Goal: Complete application form: Complete application form

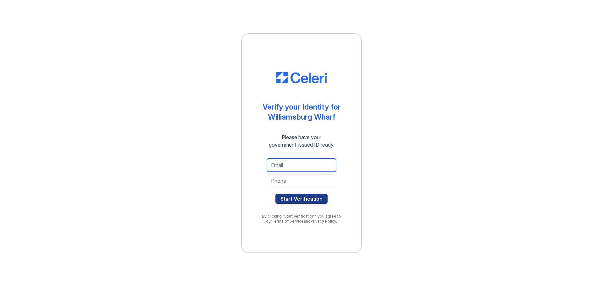
click at [285, 166] on input "email" at bounding box center [301, 165] width 69 height 13
click at [350, 176] on div "Verify your Identity for Williamsburg Wharf Please have your government-issued …" at bounding box center [301, 143] width 121 height 220
click at [307, 163] on input "email" at bounding box center [301, 165] width 69 height 13
type input "ronsterlin@gmail.com"
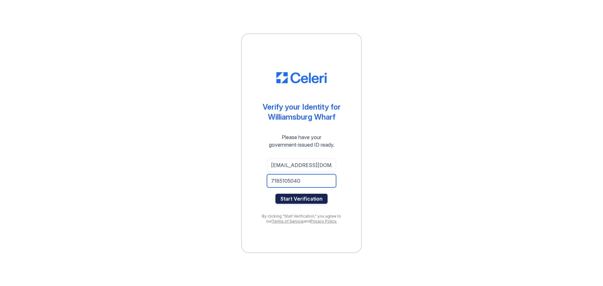
type input "7185105040"
click at [297, 198] on button "Start Verification" at bounding box center [302, 199] width 52 height 10
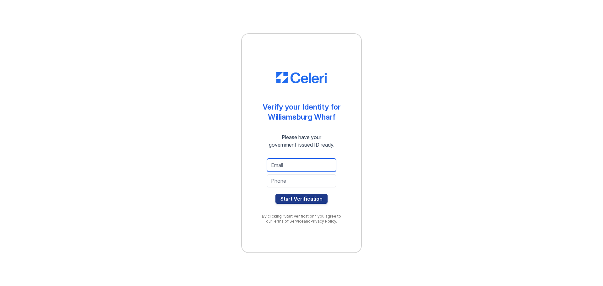
click at [302, 165] on input "email" at bounding box center [301, 165] width 69 height 13
type input "ronsterlin@gmail.com"
click at [302, 181] on input "tel" at bounding box center [301, 180] width 69 height 13
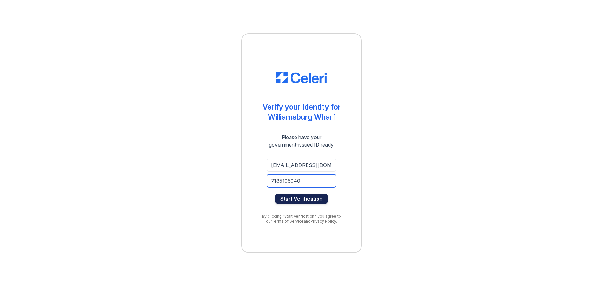
type input "7185105040"
click at [309, 196] on button "Start Verification" at bounding box center [302, 199] width 52 height 10
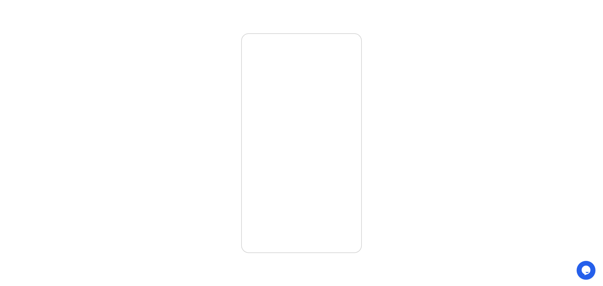
click at [312, 110] on div "Didn't meant to close the window? Click below to restart your verification sess…" at bounding box center [301, 143] width 121 height 220
drag, startPoint x: 292, startPoint y: 216, endPoint x: 353, endPoint y: 163, distance: 80.9
click at [293, 215] on div "Didn't meant to close the window? Click below to restart your verification sess…" at bounding box center [301, 143] width 121 height 220
click at [418, 188] on div "Didn't meant to close the window? Click below to restart your verification sess…" at bounding box center [301, 143] width 583 height 286
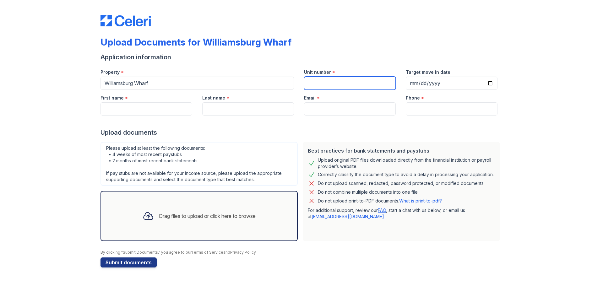
click at [336, 85] on input "Unit number" at bounding box center [350, 83] width 92 height 13
type input "823"
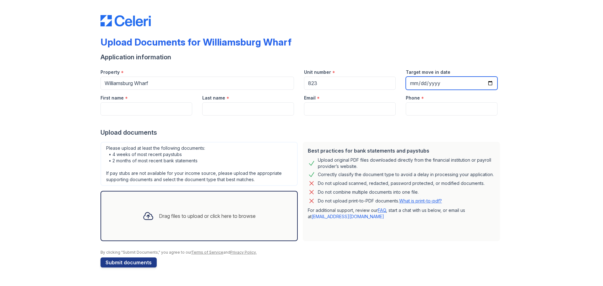
click at [495, 84] on input "Target move in date" at bounding box center [452, 83] width 92 height 13
click at [489, 84] on input "Target move in date" at bounding box center [452, 83] width 92 height 13
type input "[DATE]"
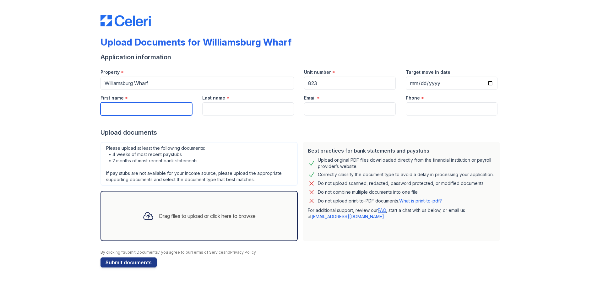
click at [150, 109] on input "First name" at bounding box center [147, 108] width 92 height 13
type input "Ronen"
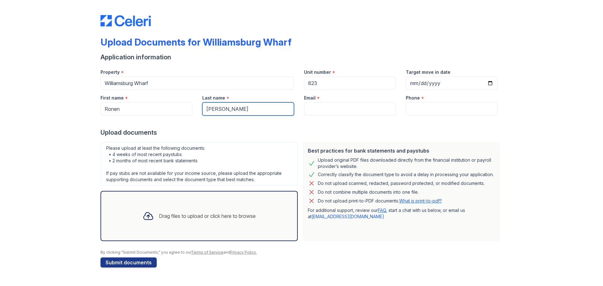
type input "[PERSON_NAME]"
click at [338, 105] on input "Email" at bounding box center [350, 108] width 92 height 13
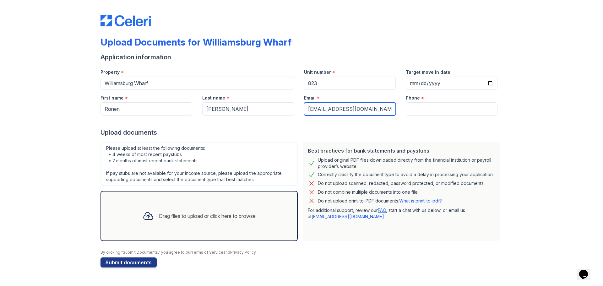
type input "[EMAIL_ADDRESS][DOMAIN_NAME]"
click at [425, 97] on div "Phone *" at bounding box center [452, 96] width 92 height 13
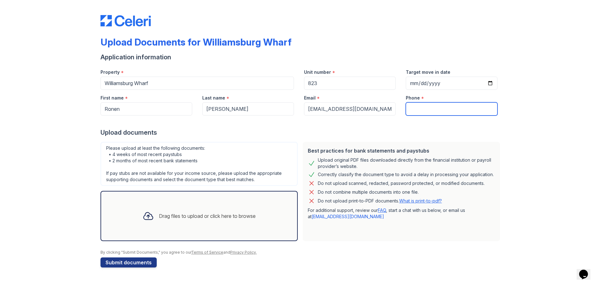
click at [421, 105] on input "Phone" at bounding box center [452, 108] width 92 height 13
type input "7185105040"
click at [198, 128] on div at bounding box center [302, 122] width 402 height 13
drag, startPoint x: 119, startPoint y: 157, endPoint x: 184, endPoint y: 157, distance: 65.0
click at [184, 157] on div "Please upload at least the following documents: • 4 weeks of most recent paystu…" at bounding box center [199, 164] width 197 height 44
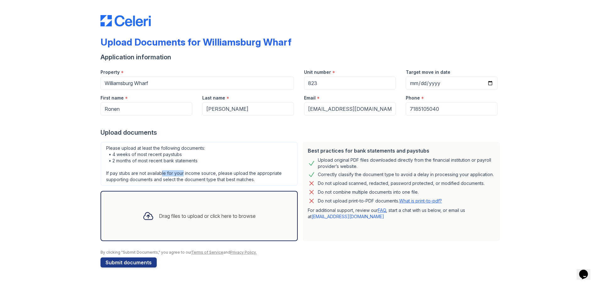
drag, startPoint x: 162, startPoint y: 175, endPoint x: 183, endPoint y: 176, distance: 21.4
click at [183, 176] on div "Please upload at least the following documents: • 4 weeks of most recent paystu…" at bounding box center [199, 164] width 197 height 44
click at [228, 177] on div "Please upload at least the following documents: • 4 weeks of most recent paystu…" at bounding box center [199, 164] width 197 height 44
drag, startPoint x: 157, startPoint y: 181, endPoint x: 260, endPoint y: 180, distance: 102.7
click at [229, 179] on div "Please upload at least the following documents: • 4 weeks of most recent paystu…" at bounding box center [199, 164] width 197 height 44
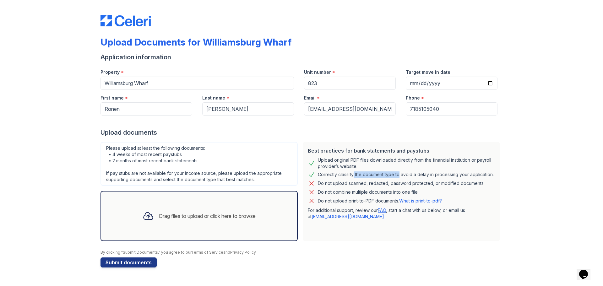
drag, startPoint x: 352, startPoint y: 175, endPoint x: 399, endPoint y: 176, distance: 46.5
click at [399, 176] on div "Correctly classify the document type to avoid a delay in processing your applic…" at bounding box center [406, 175] width 176 height 8
click at [487, 177] on div "Correctly classify the document type to avoid a delay in processing your applic…" at bounding box center [406, 175] width 176 height 8
click at [134, 262] on button "Submit documents" at bounding box center [129, 263] width 56 height 10
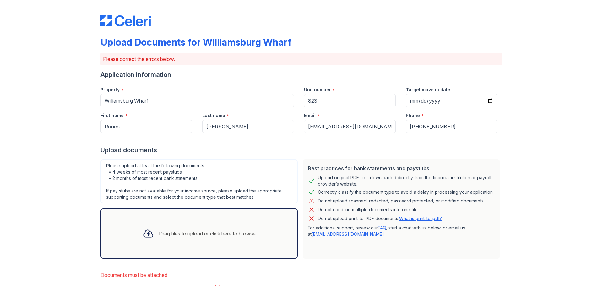
scroll to position [44, 0]
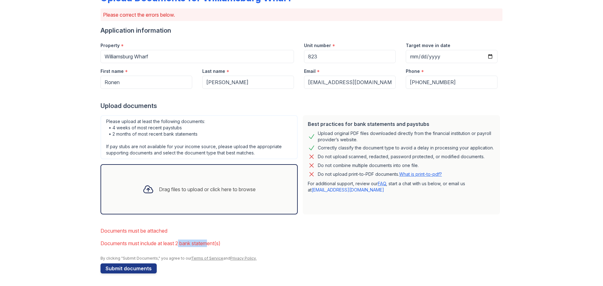
drag, startPoint x: 179, startPoint y: 242, endPoint x: 208, endPoint y: 243, distance: 28.6
click at [208, 243] on li "Documents must include at least 2 bank statement(s)" at bounding box center [302, 243] width 402 height 13
click at [159, 192] on div "Drag files to upload or click here to browse" at bounding box center [207, 190] width 97 height 8
click at [145, 192] on icon at bounding box center [148, 189] width 11 height 11
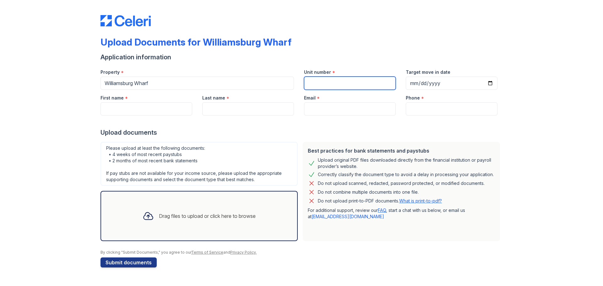
click at [362, 81] on input "Unit number" at bounding box center [350, 83] width 92 height 13
type input "823"
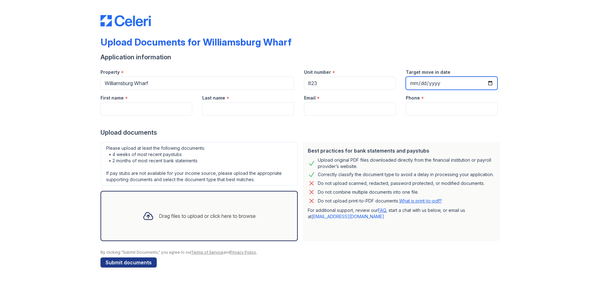
click at [487, 82] on input "Target move in date" at bounding box center [452, 83] width 92 height 13
type input "[DATE]"
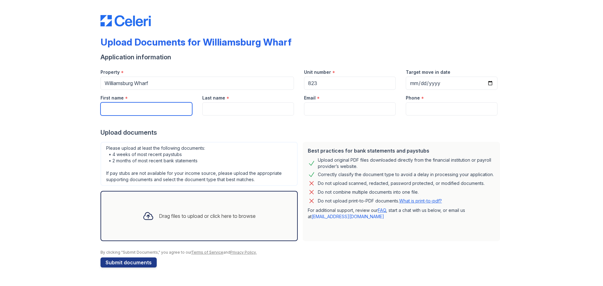
click at [150, 111] on input "First name" at bounding box center [147, 108] width 92 height 13
type input "Ronen"
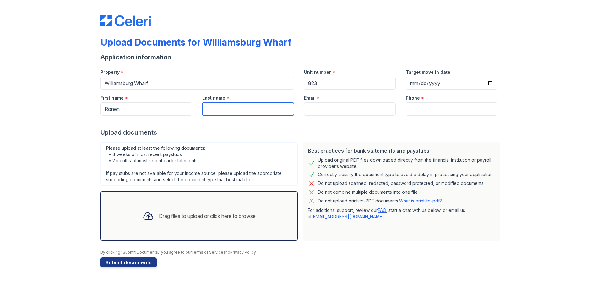
click at [218, 109] on input "Last name" at bounding box center [248, 108] width 92 height 13
type input "[PERSON_NAME]"
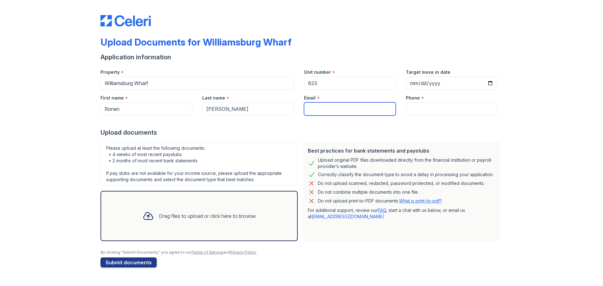
click at [321, 108] on input "Email" at bounding box center [350, 108] width 92 height 13
type input "[EMAIL_ADDRESS][DOMAIN_NAME]"
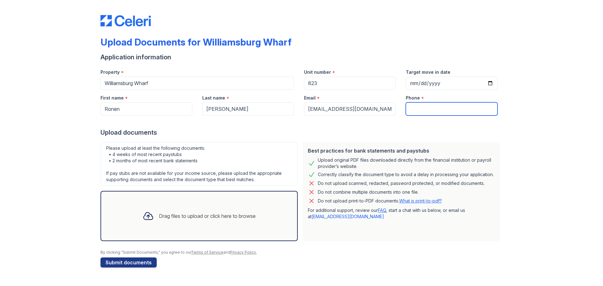
click at [436, 107] on input "Phone" at bounding box center [452, 108] width 92 height 13
type input "7185105040"
click at [504, 125] on div "Upload Documents for Williamsburg Wharf Application information Property * Will…" at bounding box center [301, 140] width 583 height 280
click at [154, 218] on div at bounding box center [148, 216] width 16 height 16
click at [149, 218] on icon at bounding box center [148, 216] width 11 height 11
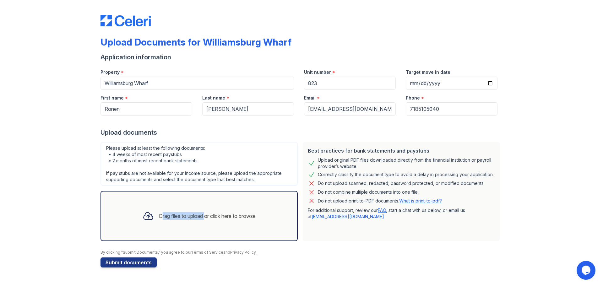
drag, startPoint x: 149, startPoint y: 217, endPoint x: 188, endPoint y: 229, distance: 40.4
click at [186, 231] on div "Drag files to upload or click here to browse" at bounding box center [199, 216] width 197 height 50
click at [214, 223] on div "Drag files to upload or click here to browse" at bounding box center [199, 215] width 123 height 21
click at [200, 226] on div "Drag files to upload or click here to browse" at bounding box center [199, 215] width 123 height 21
click at [178, 214] on div "Drag files to upload or click here to browse" at bounding box center [207, 216] width 97 height 8
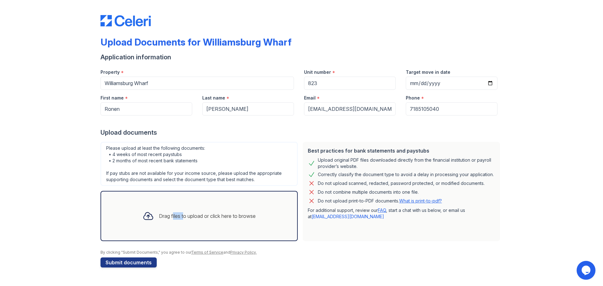
click at [178, 214] on div "Drag files to upload or click here to browse" at bounding box center [207, 216] width 97 height 8
click at [212, 221] on div "Drag files to upload or click here to browse" at bounding box center [199, 215] width 123 height 21
click at [222, 216] on div "Drag files to upload or click here to browse" at bounding box center [207, 216] width 97 height 8
click at [191, 211] on div "Drag files to upload or click here to browse" at bounding box center [199, 215] width 123 height 21
click at [144, 216] on icon at bounding box center [148, 216] width 11 height 11
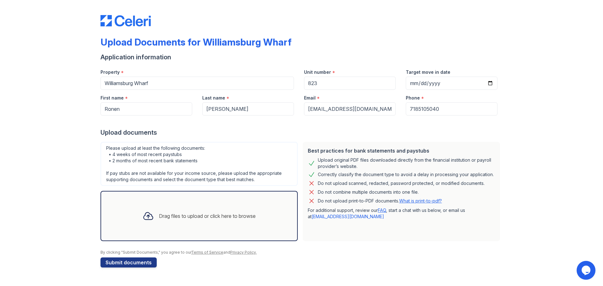
drag, startPoint x: 145, startPoint y: 216, endPoint x: 215, endPoint y: 224, distance: 70.5
click at [215, 224] on div "Drag files to upload or click here to browse" at bounding box center [199, 215] width 123 height 21
click at [231, 221] on div "Drag files to upload or click here to browse" at bounding box center [199, 215] width 123 height 21
click at [325, 253] on div "By clicking "Submit Documents," you agree to our Terms of Service and Privacy P…" at bounding box center [302, 252] width 402 height 5
click at [318, 131] on div "Upload documents" at bounding box center [302, 132] width 402 height 9
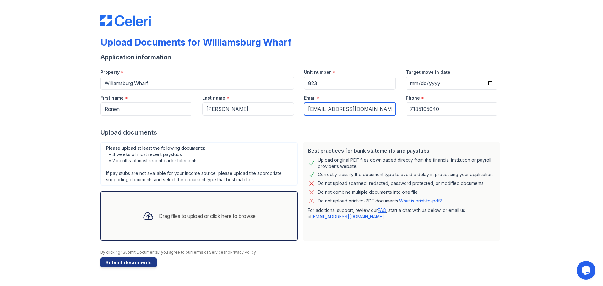
click at [352, 110] on input "[EMAIL_ADDRESS][DOMAIN_NAME]" at bounding box center [350, 108] width 92 height 13
click at [306, 137] on form "Application information Property * Williamsburg Wharf Unit number * 823 Target …" at bounding box center [302, 160] width 402 height 215
click at [155, 215] on div "Drag files to upload or click here to browse" at bounding box center [199, 215] width 123 height 21
click at [144, 216] on icon at bounding box center [148, 216] width 11 height 11
click at [199, 218] on div "Drag files to upload or click here to browse" at bounding box center [207, 216] width 97 height 8
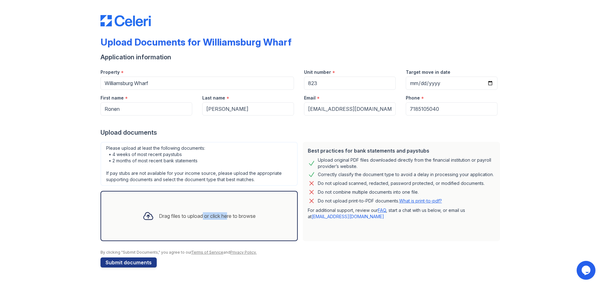
drag, startPoint x: 201, startPoint y: 214, endPoint x: 229, endPoint y: 195, distance: 33.1
click at [227, 196] on div "Drag files to upload or click here to browse" at bounding box center [199, 216] width 197 height 50
click at [132, 116] on div at bounding box center [302, 122] width 402 height 13
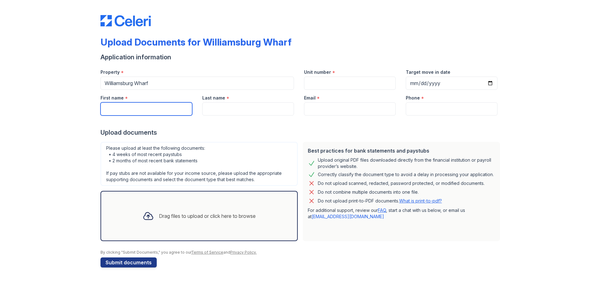
click at [134, 104] on input "First name" at bounding box center [147, 108] width 92 height 13
type input "Ronen"
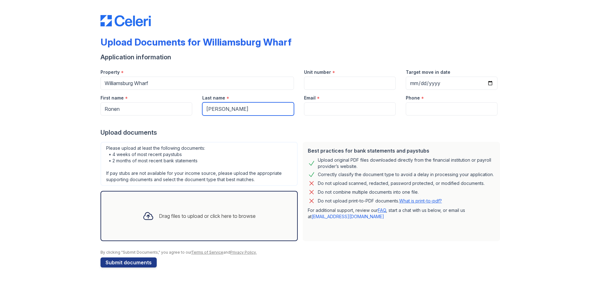
type input "[PERSON_NAME]"
click at [319, 107] on input "Email" at bounding box center [350, 108] width 92 height 13
click at [318, 85] on input "Unit number" at bounding box center [350, 83] width 92 height 13
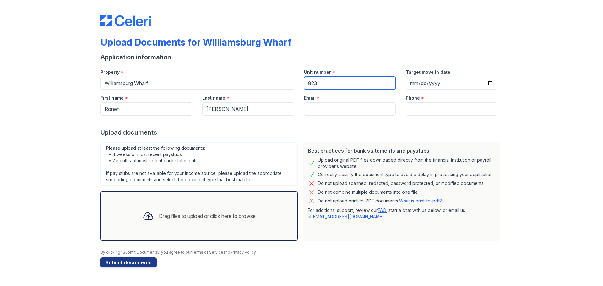
type input "823"
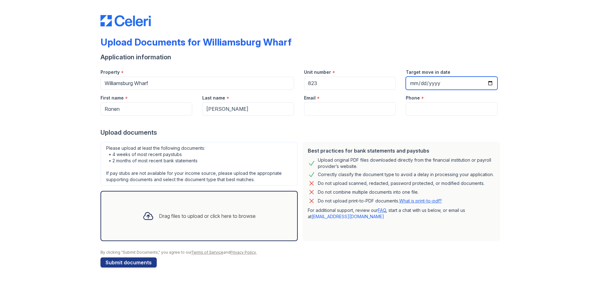
click at [490, 83] on input "Target move in date" at bounding box center [452, 83] width 92 height 13
type input "2025-10-10"
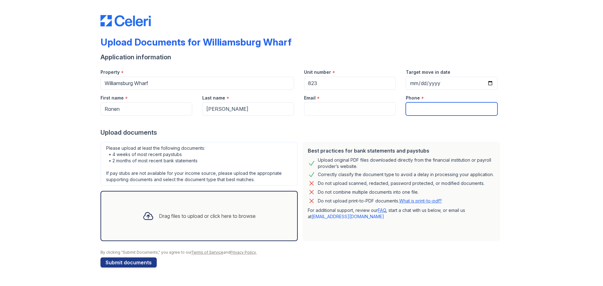
click at [417, 110] on input "Phone" at bounding box center [452, 108] width 92 height 13
type input "7185105040"
click at [241, 215] on div "Drag files to upload or click here to browse" at bounding box center [207, 216] width 97 height 8
click at [257, 207] on div "Drag files to upload or click here to browse" at bounding box center [199, 215] width 123 height 21
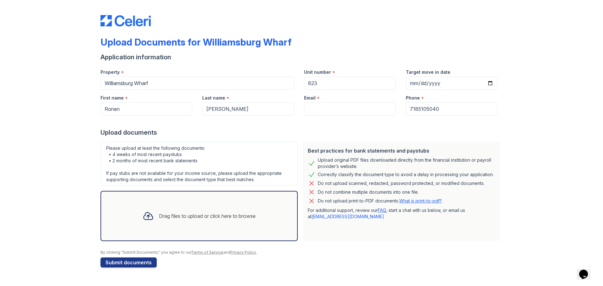
click at [413, 226] on div "Best practices for bank statements and paystubs Upload original PDF files downl…" at bounding box center [401, 191] width 197 height 99
drag, startPoint x: 339, startPoint y: 199, endPoint x: 362, endPoint y: 200, distance: 23.0
click at [362, 200] on p "Do not upload print-to-PDF documents. What is print-to-pdf?" at bounding box center [380, 201] width 124 height 6
click at [375, 203] on p "Do not upload print-to-PDF documents. What is print-to-pdf?" at bounding box center [380, 201] width 124 height 6
drag, startPoint x: 330, startPoint y: 161, endPoint x: 465, endPoint y: 165, distance: 135.5
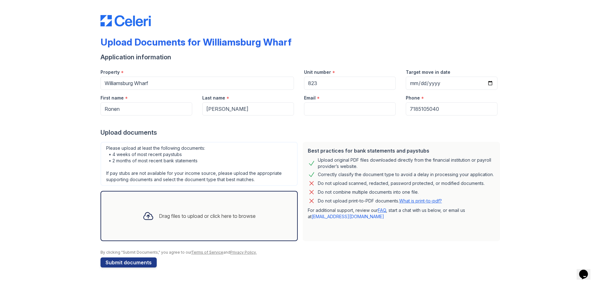
click at [465, 165] on div "Upload original PDF files downloaded directly from the financial institution or…" at bounding box center [406, 163] width 177 height 13
click at [454, 168] on div "Upload original PDF files downloaded directly from the financial institution or…" at bounding box center [406, 163] width 177 height 13
drag, startPoint x: 327, startPoint y: 158, endPoint x: 346, endPoint y: 168, distance: 21.2
click at [346, 168] on div "Upload original PDF files downloaded directly from the financial institution or…" at bounding box center [406, 163] width 177 height 13
click at [362, 174] on div "Correctly classify the document type to avoid a delay in processing your applic…" at bounding box center [406, 175] width 176 height 8
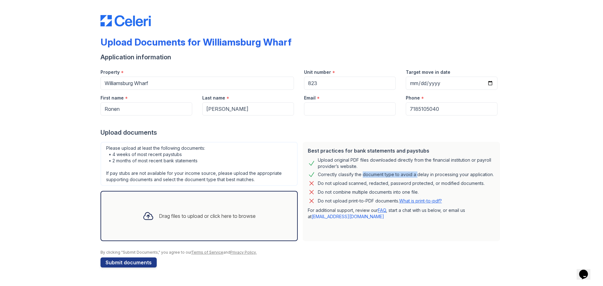
drag, startPoint x: 362, startPoint y: 175, endPoint x: 415, endPoint y: 173, distance: 52.8
click at [415, 173] on div "Correctly classify the document type to avoid a delay in processing your applic…" at bounding box center [406, 175] width 176 height 8
click at [380, 226] on div "Best practices for bank statements and paystubs Upload original PDF files downl…" at bounding box center [401, 191] width 197 height 99
click at [151, 207] on div "Drag files to upload or click here to browse" at bounding box center [199, 215] width 123 height 21
click at [183, 143] on div "Please upload at least the following documents: • 4 weeks of most recent paystu…" at bounding box center [199, 164] width 197 height 44
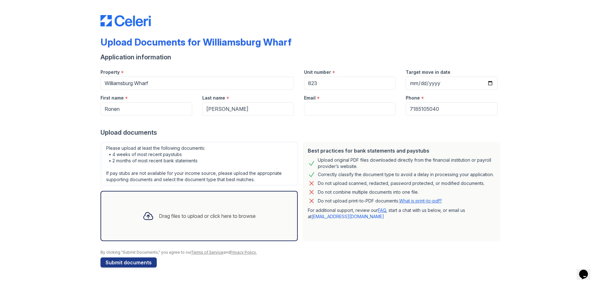
click at [182, 208] on div "Drag files to upload or click here to browse" at bounding box center [199, 215] width 123 height 21
drag, startPoint x: 162, startPoint y: 170, endPoint x: 214, endPoint y: 175, distance: 52.4
click at [214, 175] on div "Please upload at least the following documents: • 4 weeks of most recent paystu…" at bounding box center [199, 164] width 197 height 44
click at [265, 176] on div "Please upload at least the following documents: • 4 weeks of most recent paystu…" at bounding box center [199, 164] width 197 height 44
click at [187, 216] on div "Drag files to upload or click here to browse" at bounding box center [207, 216] width 97 height 8
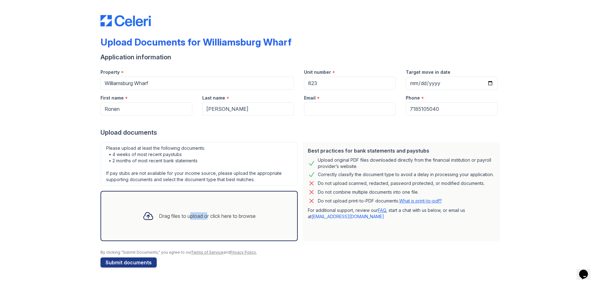
click at [187, 216] on div "Drag files to upload or click here to browse" at bounding box center [207, 216] width 97 height 8
click at [140, 217] on div at bounding box center [148, 216] width 16 height 16
drag, startPoint x: 149, startPoint y: 216, endPoint x: 187, endPoint y: 28, distance: 191.7
click at [203, 33] on div "Upload Documents for Williamsburg Wharf Application information Property * Will…" at bounding box center [302, 137] width 402 height 268
click at [422, 202] on link "What is print-to-pdf?" at bounding box center [420, 200] width 43 height 5
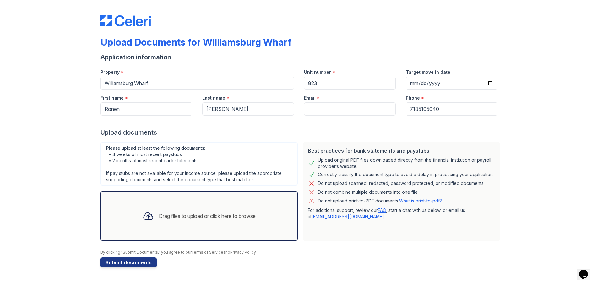
click at [196, 212] on div "Drag files to upload or click here to browse" at bounding box center [207, 216] width 97 height 8
click at [144, 215] on icon at bounding box center [148, 216] width 11 height 11
click at [149, 220] on icon at bounding box center [148, 216] width 9 height 7
click at [182, 214] on div "Drag files to upload or click here to browse" at bounding box center [207, 216] width 97 height 8
click at [261, 218] on div "Drag files to upload or click here to browse" at bounding box center [199, 215] width 123 height 21
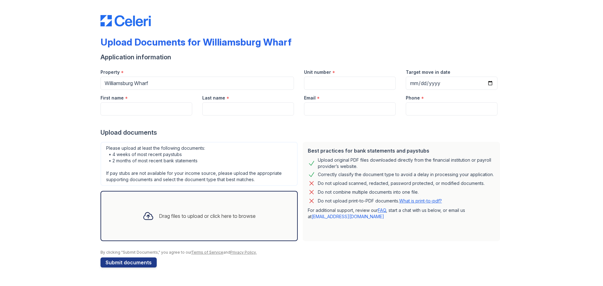
click at [259, 229] on div "Drag files to upload or click here to browse" at bounding box center [199, 216] width 197 height 50
click at [151, 215] on icon at bounding box center [148, 216] width 11 height 11
click at [147, 213] on icon at bounding box center [148, 216] width 9 height 7
click at [203, 171] on div "Please upload at least the following documents: • 4 weeks of most recent paystu…" at bounding box center [199, 164] width 197 height 44
drag, startPoint x: 218, startPoint y: 171, endPoint x: 263, endPoint y: 178, distance: 45.1
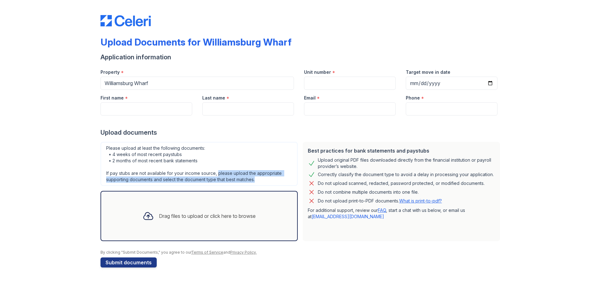
click at [263, 178] on div "Please upload at least the following documents: • 4 weeks of most recent paystu…" at bounding box center [199, 164] width 197 height 44
click at [171, 214] on div "Drag files to upload or click here to browse" at bounding box center [207, 216] width 97 height 8
click at [164, 220] on div "Drag files to upload or click here to browse" at bounding box center [199, 215] width 123 height 21
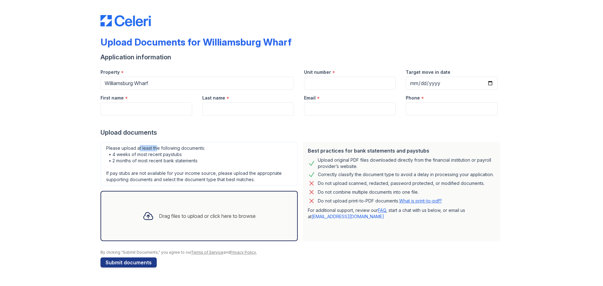
drag, startPoint x: 140, startPoint y: 149, endPoint x: 157, endPoint y: 148, distance: 17.6
click at [157, 148] on div "Please upload at least the following documents: • 4 weeks of most recent paystu…" at bounding box center [199, 164] width 197 height 44
click at [172, 152] on div "Please upload at least the following documents: • 4 weeks of most recent paystu…" at bounding box center [199, 164] width 197 height 44
drag, startPoint x: 175, startPoint y: 156, endPoint x: 154, endPoint y: 156, distance: 21.4
click at [154, 156] on div "Please upload at least the following documents: • 4 weeks of most recent paystu…" at bounding box center [199, 164] width 197 height 44
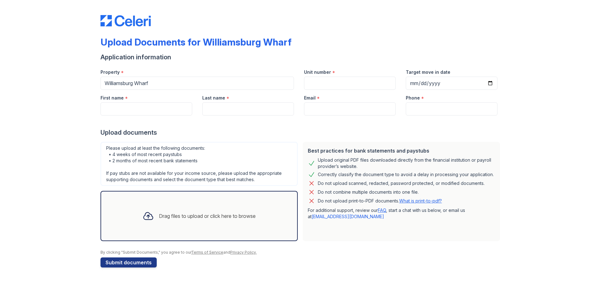
click at [164, 205] on div "Drag files to upload or click here to browse" at bounding box center [199, 215] width 123 height 21
click at [144, 219] on icon at bounding box center [148, 216] width 9 height 7
click at [145, 221] on icon at bounding box center [148, 216] width 11 height 11
click at [203, 182] on div "Please upload at least the following documents: • 4 weeks of most recent paystu…" at bounding box center [199, 164] width 197 height 44
click at [190, 216] on div "Drag files to upload or click here to browse" at bounding box center [207, 216] width 97 height 8
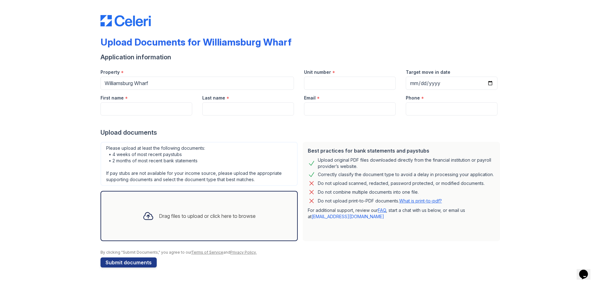
click at [148, 214] on icon at bounding box center [148, 216] width 11 height 11
click at [149, 213] on icon at bounding box center [148, 216] width 11 height 11
click at [288, 224] on div "Drag files to upload or click here to browse" at bounding box center [199, 216] width 197 height 50
click at [153, 215] on div at bounding box center [148, 216] width 16 height 16
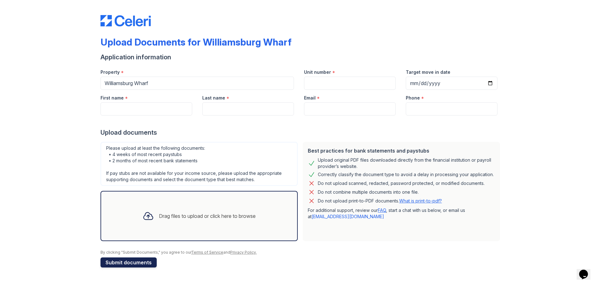
click at [149, 259] on button "Submit documents" at bounding box center [129, 263] width 56 height 10
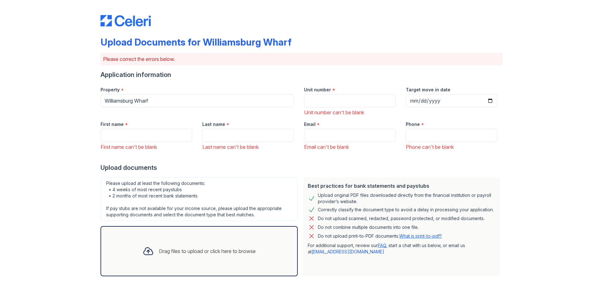
click at [151, 249] on div at bounding box center [148, 251] width 16 height 16
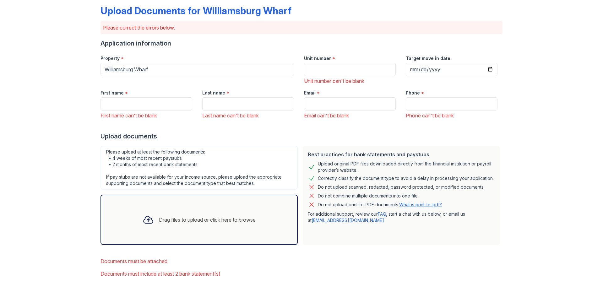
scroll to position [62, 0]
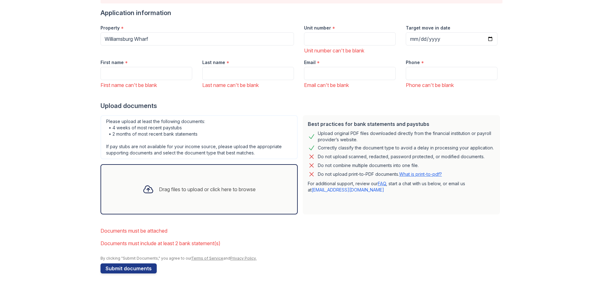
click at [177, 186] on div "Drag files to upload or click here to browse" at bounding box center [207, 190] width 97 height 8
click at [187, 189] on div "Drag files to upload or click here to browse" at bounding box center [207, 190] width 97 height 8
click at [190, 189] on div "Drag files to upload or click here to browse" at bounding box center [207, 190] width 97 height 8
click at [397, 200] on div "Best practices for bank statements and paystubs Upload original PDF files downl…" at bounding box center [401, 164] width 197 height 99
click at [247, 191] on div "Drag files to upload or click here to browse" at bounding box center [207, 190] width 97 height 8
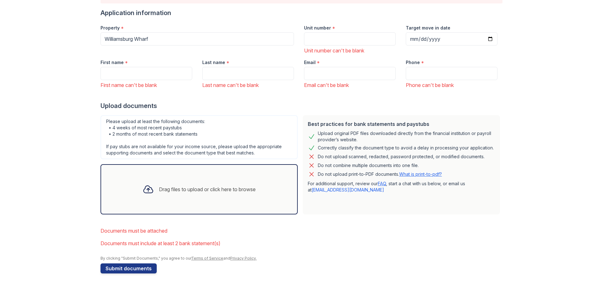
click at [194, 190] on div "Drag files to upload or click here to browse" at bounding box center [207, 190] width 97 height 8
click at [208, 183] on div "Drag files to upload or click here to browse" at bounding box center [199, 189] width 123 height 21
click at [216, 190] on div "Drag files to upload or click here to browse" at bounding box center [207, 190] width 97 height 8
click at [234, 190] on div "Drag files to upload or click here to browse" at bounding box center [207, 190] width 97 height 8
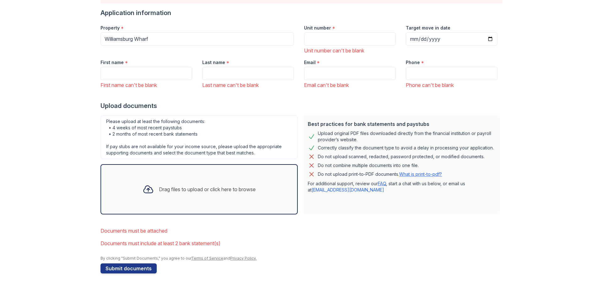
click at [188, 183] on div "Drag files to upload or click here to browse" at bounding box center [199, 189] width 123 height 21
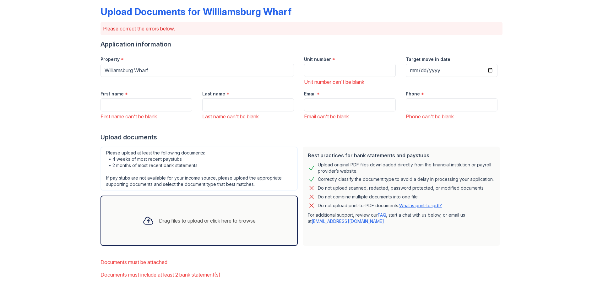
click at [174, 208] on div "Drag files to upload or click here to browse" at bounding box center [199, 221] width 197 height 50
drag, startPoint x: 145, startPoint y: 219, endPoint x: 213, endPoint y: 221, distance: 67.9
click at [213, 221] on div "Drag files to upload or click here to browse" at bounding box center [199, 220] width 123 height 21
click at [228, 231] on div "Drag files to upload or click here to browse" at bounding box center [199, 220] width 123 height 21
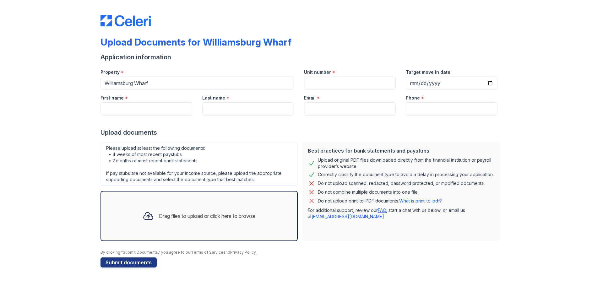
click at [155, 214] on div "Drag files to upload or click here to browse" at bounding box center [199, 215] width 123 height 21
drag, startPoint x: 165, startPoint y: 222, endPoint x: 234, endPoint y: 211, distance: 70.0
click at [234, 211] on div "Drag files to upload or click here to browse" at bounding box center [199, 215] width 123 height 21
click at [255, 219] on div "Drag files to upload or click here to browse" at bounding box center [207, 216] width 97 height 8
click at [226, 215] on div "Drag files to upload or click here to browse" at bounding box center [207, 216] width 97 height 8
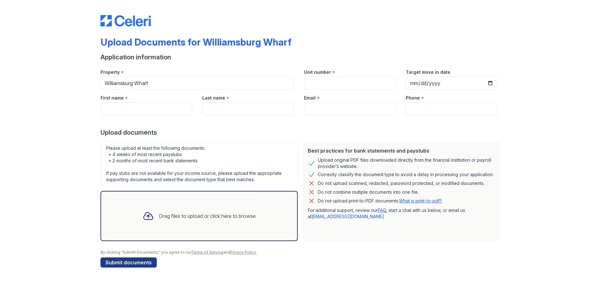
click at [232, 218] on div "Drag files to upload or click here to browse" at bounding box center [207, 216] width 97 height 8
click at [252, 217] on div "Drag files to upload or click here to browse" at bounding box center [207, 216] width 97 height 8
click at [216, 216] on div "Drag files to upload or click here to browse" at bounding box center [207, 216] width 97 height 8
drag, startPoint x: 210, startPoint y: 216, endPoint x: 216, endPoint y: 223, distance: 9.8
click at [210, 218] on div "Drag files to upload or click here to browse" at bounding box center [207, 216] width 97 height 8
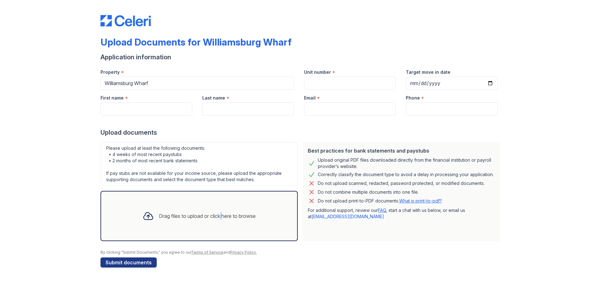
drag, startPoint x: 225, startPoint y: 231, endPoint x: 240, endPoint y: 235, distance: 15.4
click at [233, 233] on div "Drag files to upload or click here to browse" at bounding box center [199, 216] width 197 height 50
click at [255, 232] on div "Drag files to upload or click here to browse" at bounding box center [199, 216] width 197 height 50
click at [272, 211] on div "Drag files to upload or click here to browse" at bounding box center [199, 216] width 197 height 50
click at [220, 206] on div "Drag files to upload or click here to browse" at bounding box center [199, 215] width 123 height 21
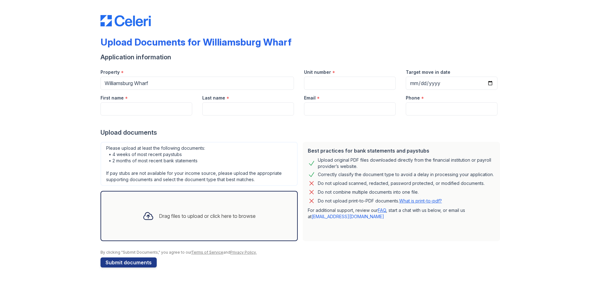
click at [238, 224] on div "Drag files to upload or click here to browse" at bounding box center [199, 215] width 123 height 21
click at [235, 209] on div "Drag files to upload or click here to browse" at bounding box center [199, 215] width 123 height 21
click at [256, 220] on div "Drag files to upload or click here to browse" at bounding box center [207, 216] width 97 height 8
click at [245, 222] on div "Drag files to upload or click here to browse" at bounding box center [199, 215] width 123 height 21
click at [227, 223] on div "Drag files to upload or click here to browse" at bounding box center [199, 215] width 123 height 21
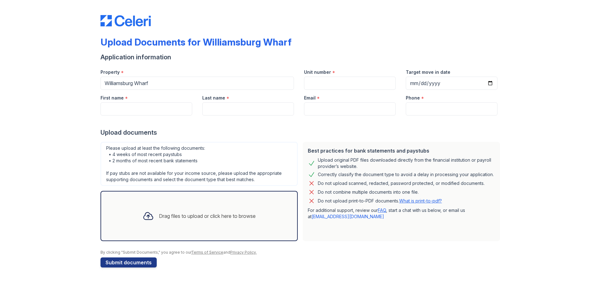
click at [223, 208] on div "Drag files to upload or click here to browse" at bounding box center [199, 215] width 123 height 21
click at [258, 214] on div "Drag files to upload or click here to browse" at bounding box center [199, 215] width 123 height 21
click at [250, 224] on div "Drag files to upload or click here to browse" at bounding box center [199, 215] width 123 height 21
click at [234, 221] on div "Drag files to upload or click here to browse" at bounding box center [199, 215] width 123 height 21
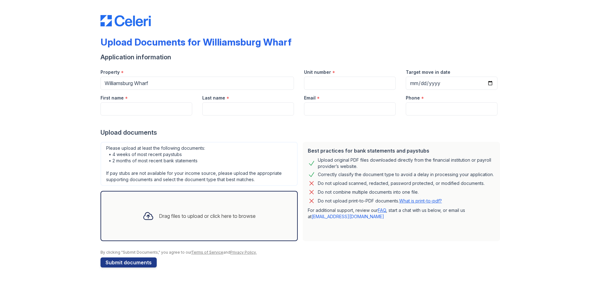
click at [228, 217] on div "Drag files to upload or click here to browse" at bounding box center [207, 216] width 97 height 8
drag, startPoint x: 243, startPoint y: 217, endPoint x: 254, endPoint y: 218, distance: 11.4
click at [247, 217] on div "Drag files to upload or click here to browse" at bounding box center [207, 216] width 97 height 8
click at [254, 218] on div "Drag files to upload or click here to browse" at bounding box center [207, 216] width 97 height 8
click at [242, 224] on div "Drag files to upload or click here to browse" at bounding box center [199, 215] width 123 height 21
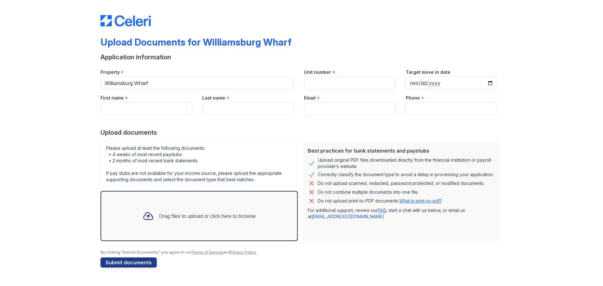
click at [255, 203] on div "Drag files to upload or click here to browse" at bounding box center [199, 216] width 197 height 50
click at [256, 213] on div "Drag files to upload or click here to browse" at bounding box center [207, 216] width 97 height 8
click at [231, 221] on div "Drag files to upload or click here to browse" at bounding box center [199, 215] width 123 height 21
drag, startPoint x: 232, startPoint y: 222, endPoint x: 239, endPoint y: 222, distance: 7.3
click at [237, 222] on div "Drag files to upload or click here to browse" at bounding box center [199, 215] width 123 height 21
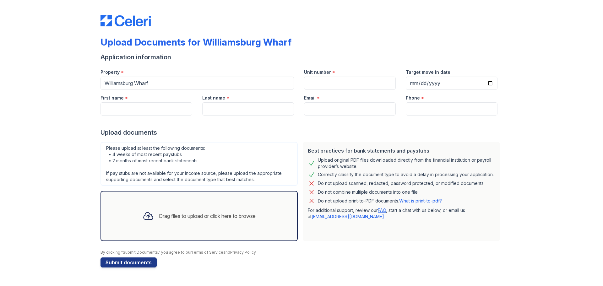
click at [256, 224] on div "Drag files to upload or click here to browse" at bounding box center [199, 215] width 123 height 21
click at [256, 210] on div "Drag files to upload or click here to browse" at bounding box center [199, 215] width 123 height 21
click at [220, 216] on div "Drag files to upload or click here to browse" at bounding box center [207, 216] width 97 height 8
click at [172, 211] on div "Drag files to upload or click here to browse" at bounding box center [199, 215] width 123 height 21
click at [170, 212] on div "Drag files to upload or click here to browse" at bounding box center [199, 215] width 123 height 21
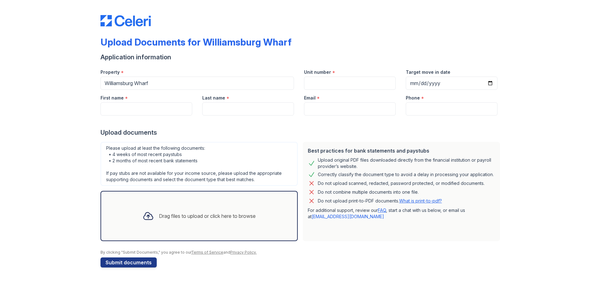
click at [146, 214] on icon at bounding box center [148, 216] width 11 height 11
click at [145, 218] on icon at bounding box center [148, 216] width 11 height 11
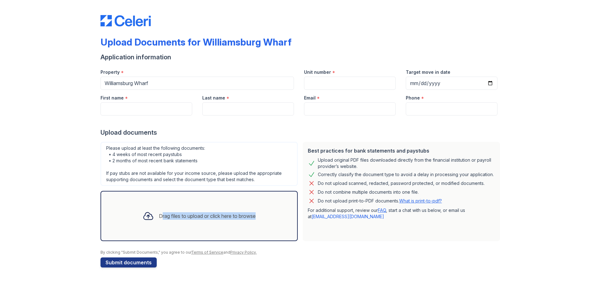
click at [195, 227] on div "Drag files to upload or click here to browse" at bounding box center [199, 215] width 123 height 21
click at [167, 213] on div "Drag files to upload or click here to browse" at bounding box center [207, 216] width 97 height 8
click at [220, 213] on div "Drag files to upload or click here to browse" at bounding box center [207, 216] width 97 height 8
click at [219, 222] on div "Drag files to upload or click here to browse" at bounding box center [199, 215] width 123 height 21
click at [204, 221] on div "Drag files to upload or click here to browse" at bounding box center [199, 215] width 123 height 21
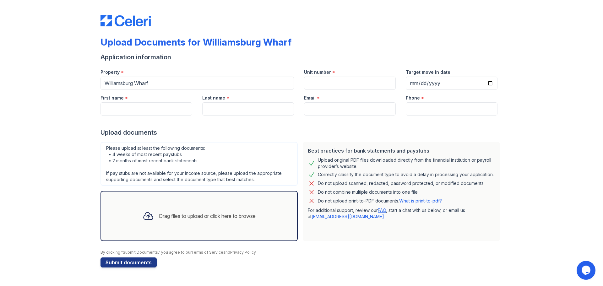
click at [219, 152] on div "Please upload at least the following documents: • 4 weeks of most recent paystu…" at bounding box center [199, 164] width 197 height 44
click at [197, 222] on div "Drag files to upload or click here to browse" at bounding box center [199, 215] width 123 height 21
click at [205, 217] on div "Drag files to upload or click here to browse" at bounding box center [207, 216] width 97 height 8
click at [223, 216] on div "Drag files to upload or click here to browse" at bounding box center [207, 216] width 97 height 8
click at [246, 222] on div "Drag files to upload or click here to browse" at bounding box center [199, 215] width 123 height 21
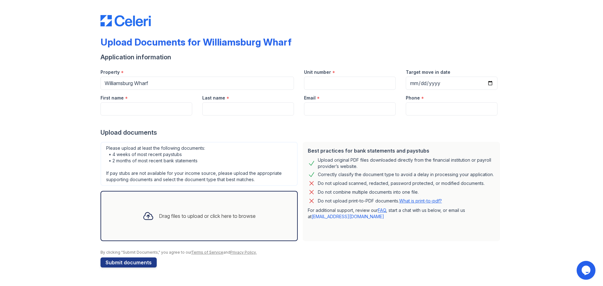
click at [242, 231] on div "Drag files to upload or click here to browse" at bounding box center [199, 216] width 197 height 50
click at [234, 222] on div "Drag files to upload or click here to browse" at bounding box center [199, 215] width 123 height 21
click at [271, 227] on div "Drag files to upload or click here to browse" at bounding box center [199, 216] width 197 height 50
